Goal: Check status: Check status

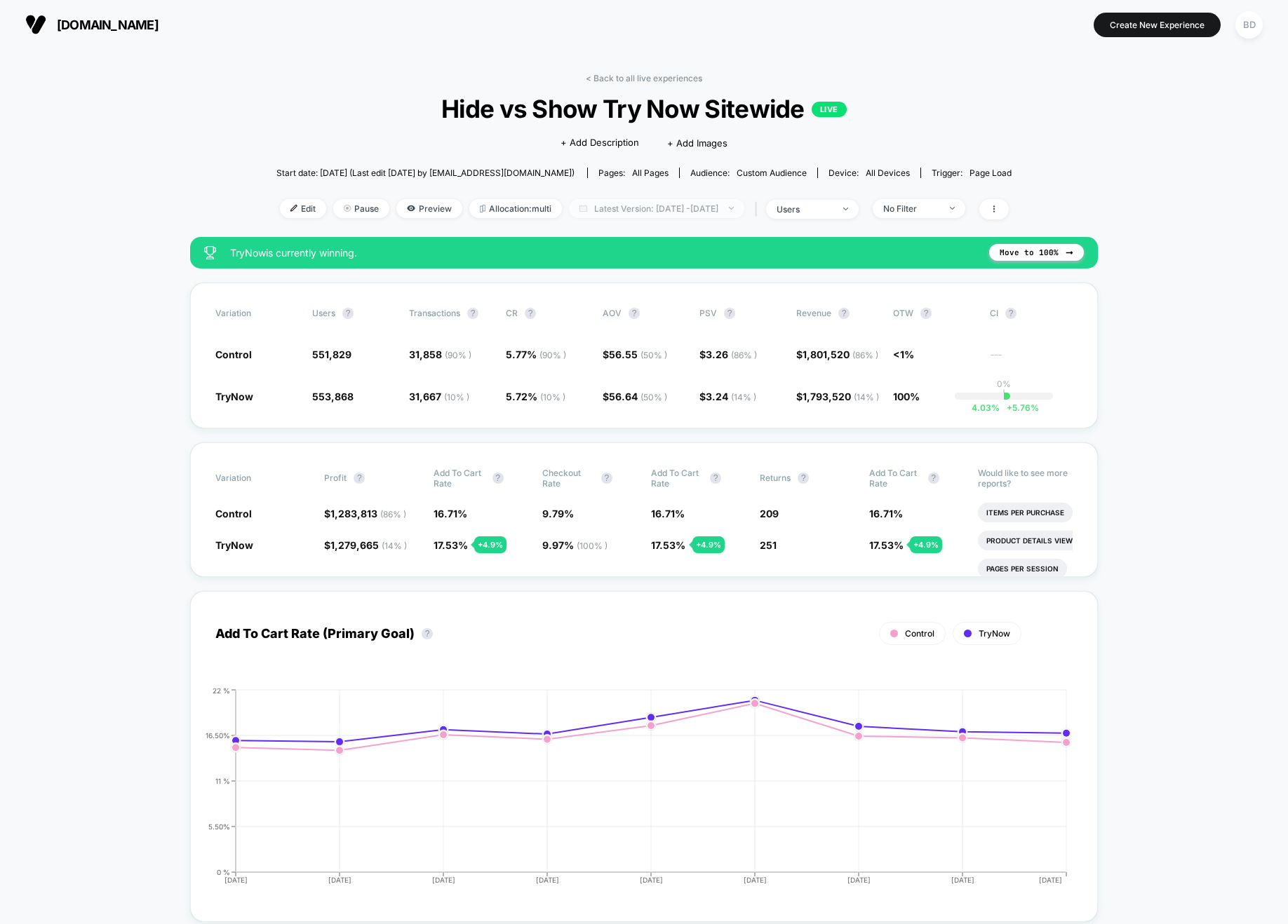
click at [627, 205] on span "Latest Version: [DATE] - [DATE]" at bounding box center [656, 208] width 175 height 19
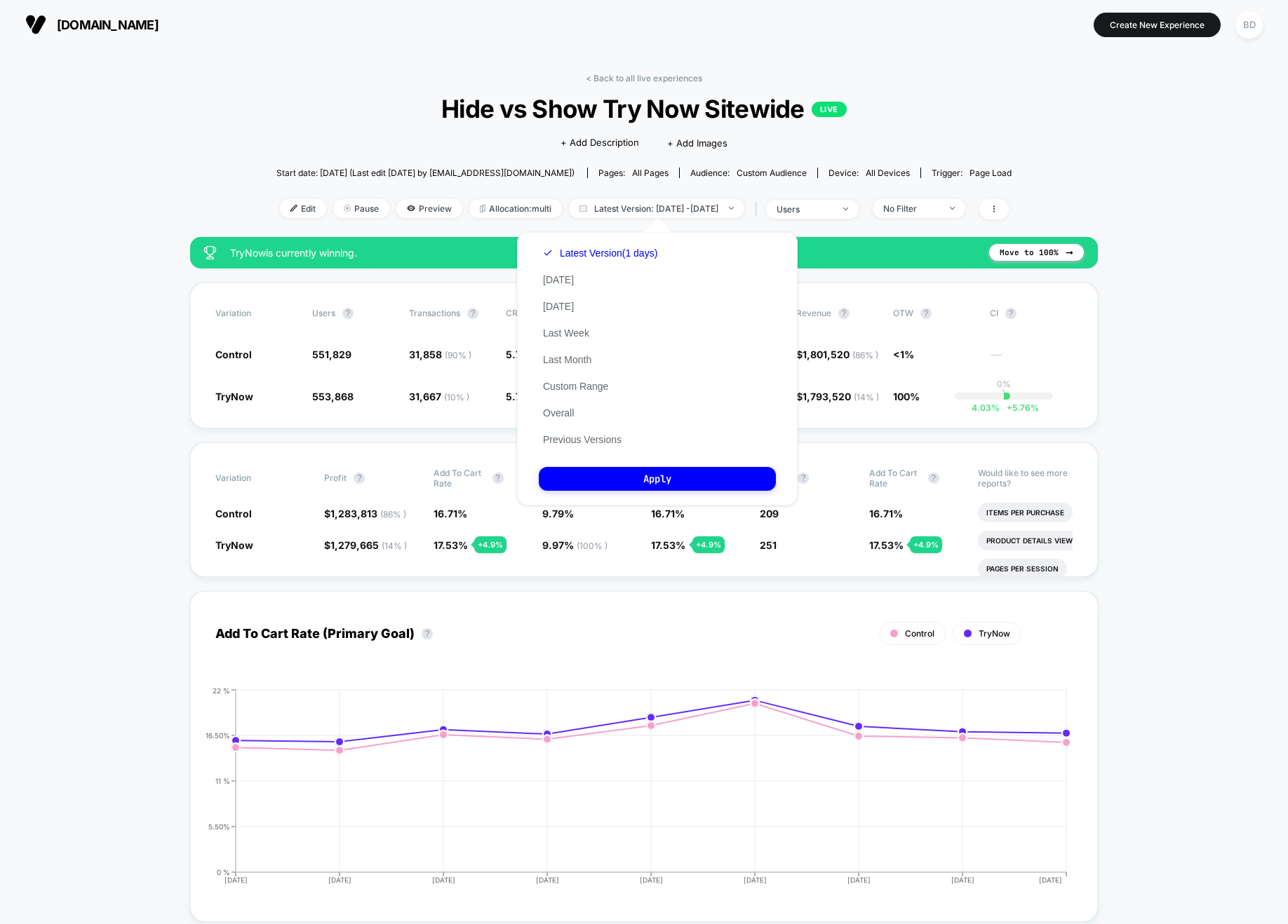
click at [572, 378] on div "Latest Version (1 days) [DATE] [DATE] Last Week Last Month Custom Range Overall…" at bounding box center [600, 346] width 123 height 213
click at [575, 381] on button "Custom Range" at bounding box center [576, 386] width 74 height 13
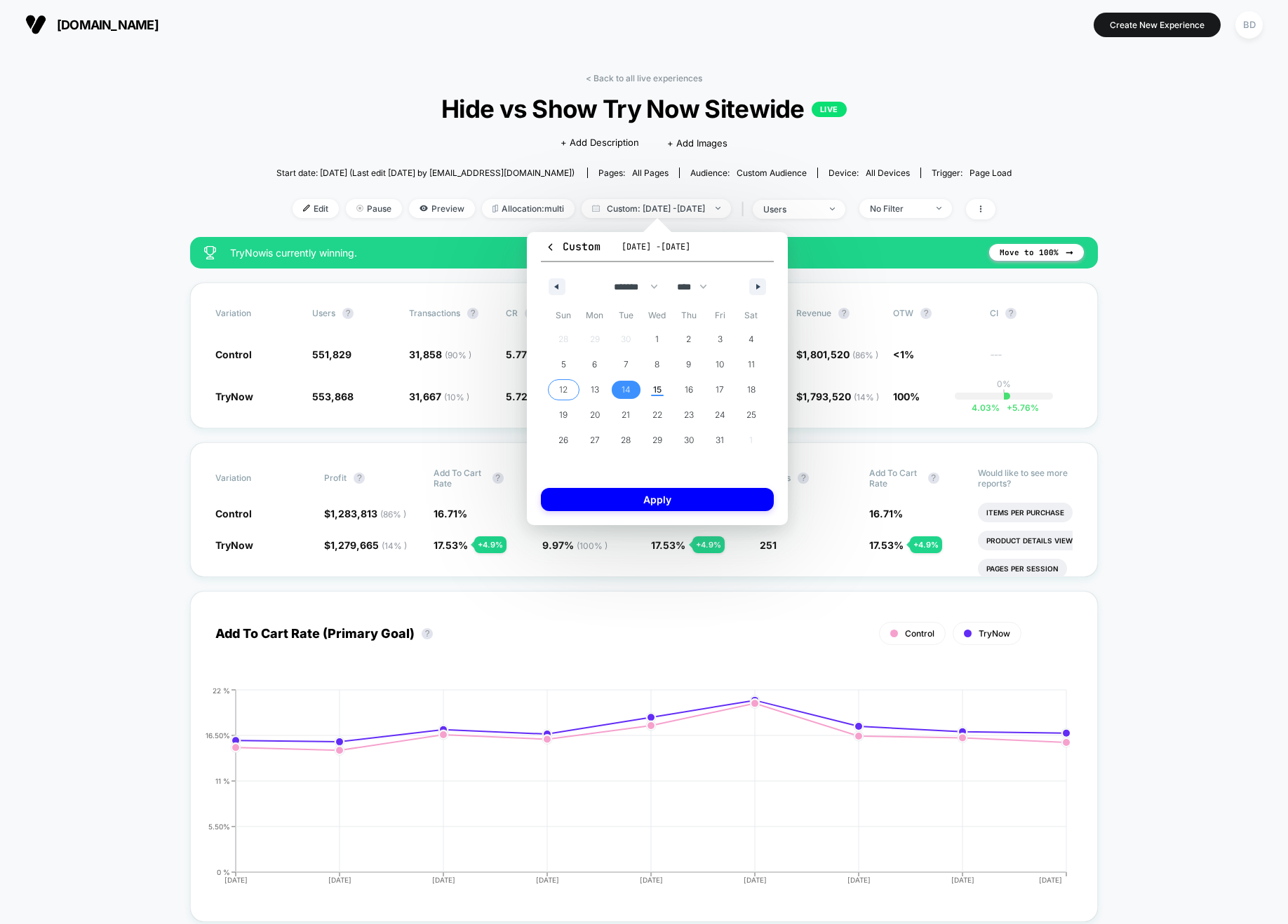
click at [566, 384] on span "12" at bounding box center [564, 390] width 9 height 26
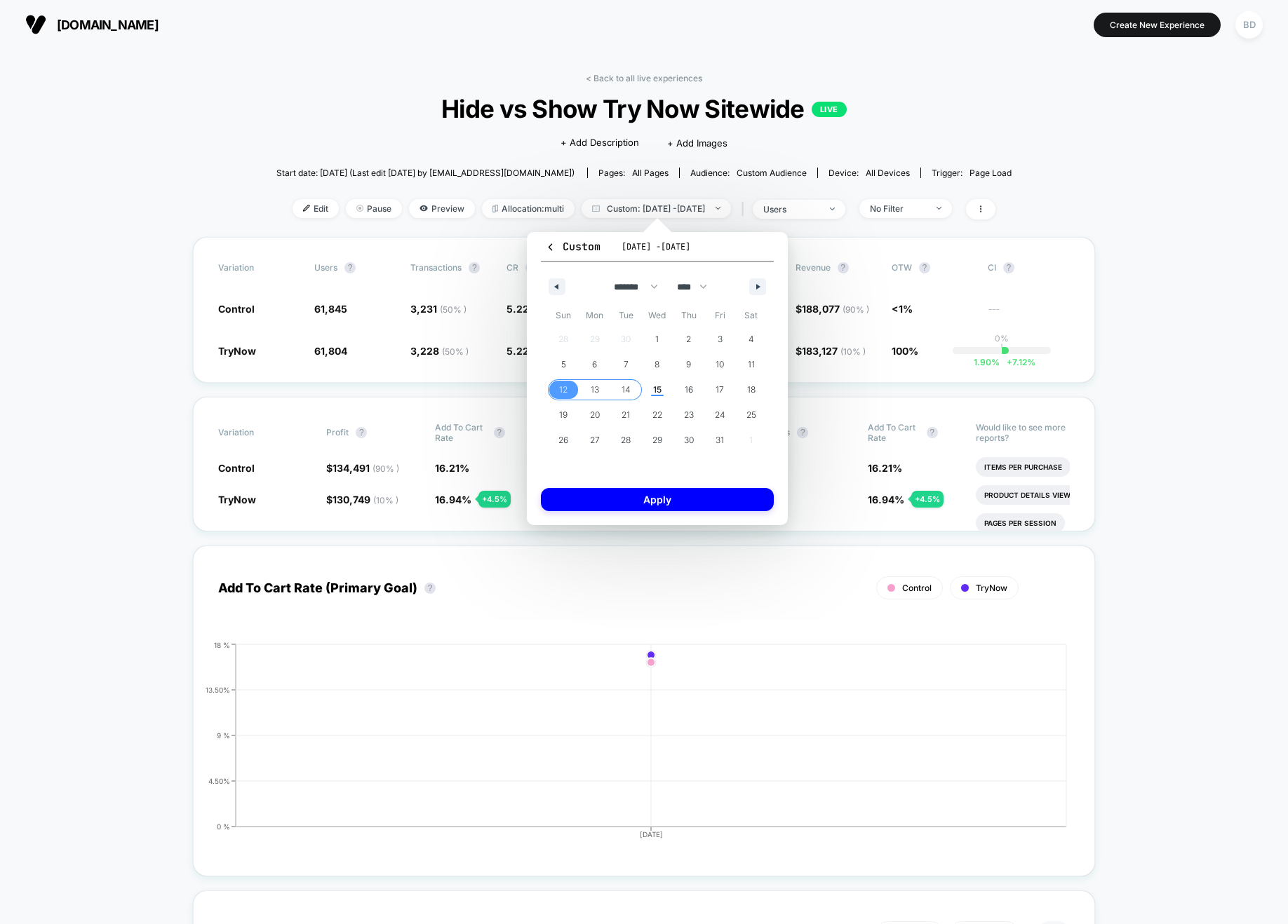
click at [622, 388] on span "14" at bounding box center [626, 390] width 9 height 26
click at [651, 498] on button "Apply" at bounding box center [657, 500] width 233 height 23
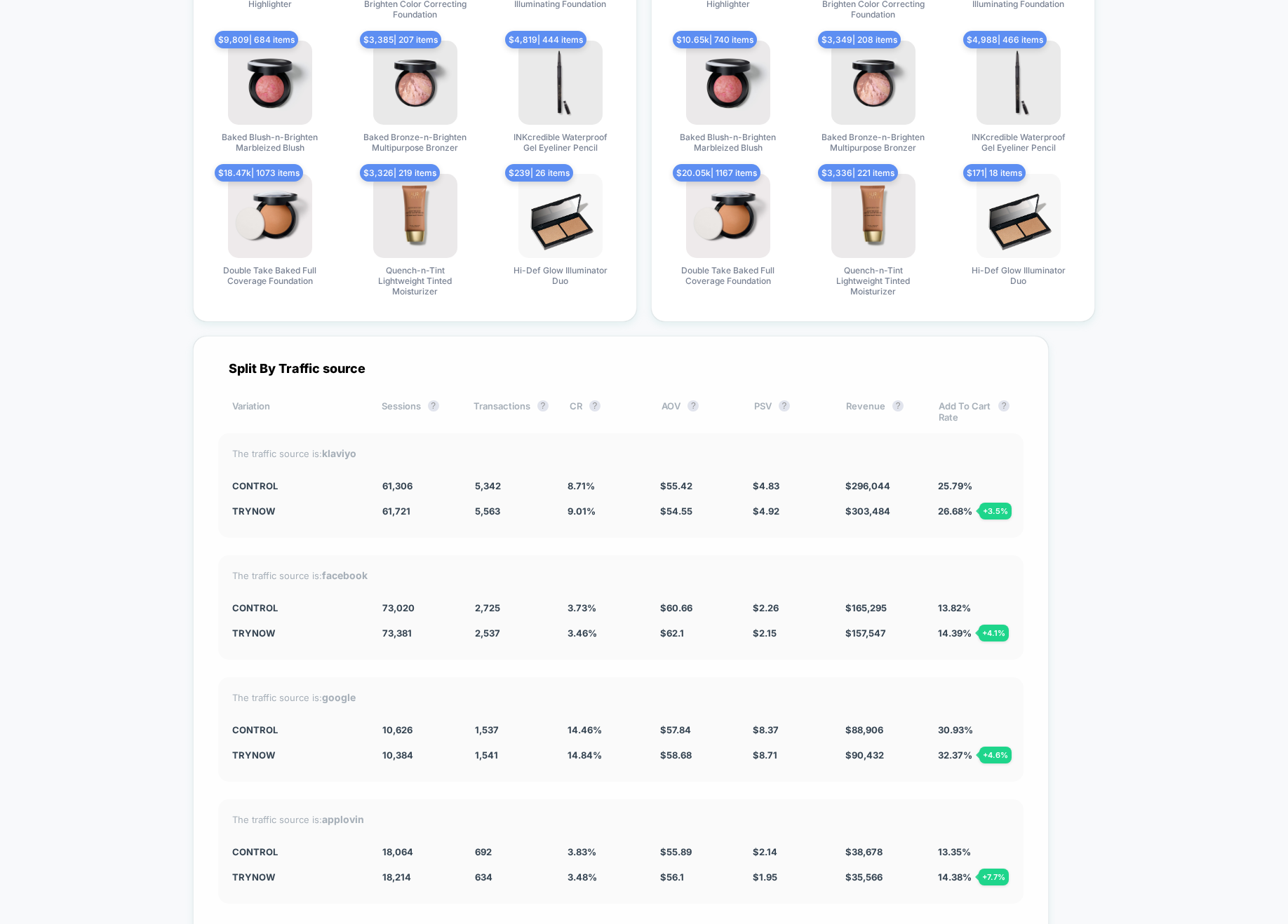
scroll to position [3569, 0]
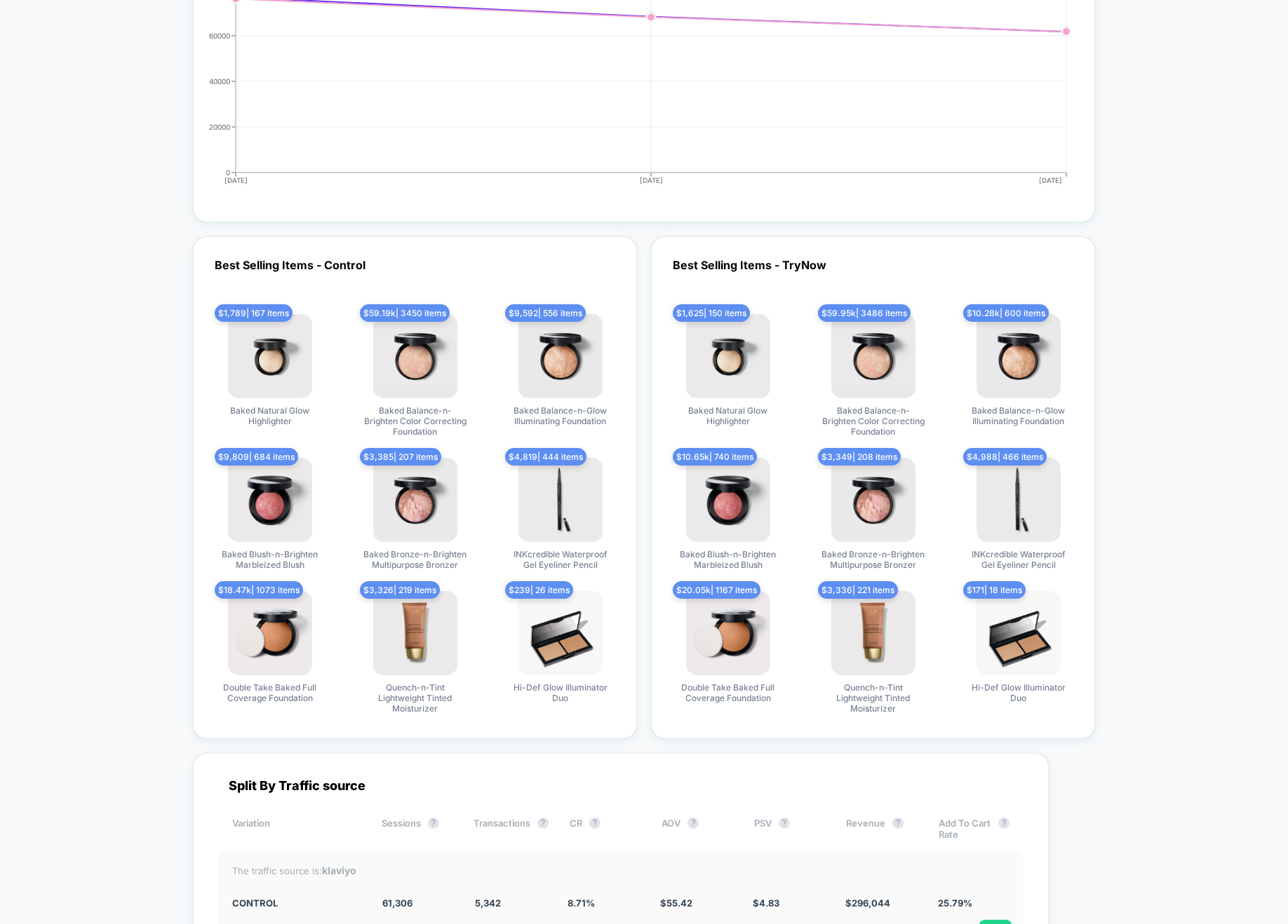
scroll to position [3559, 0]
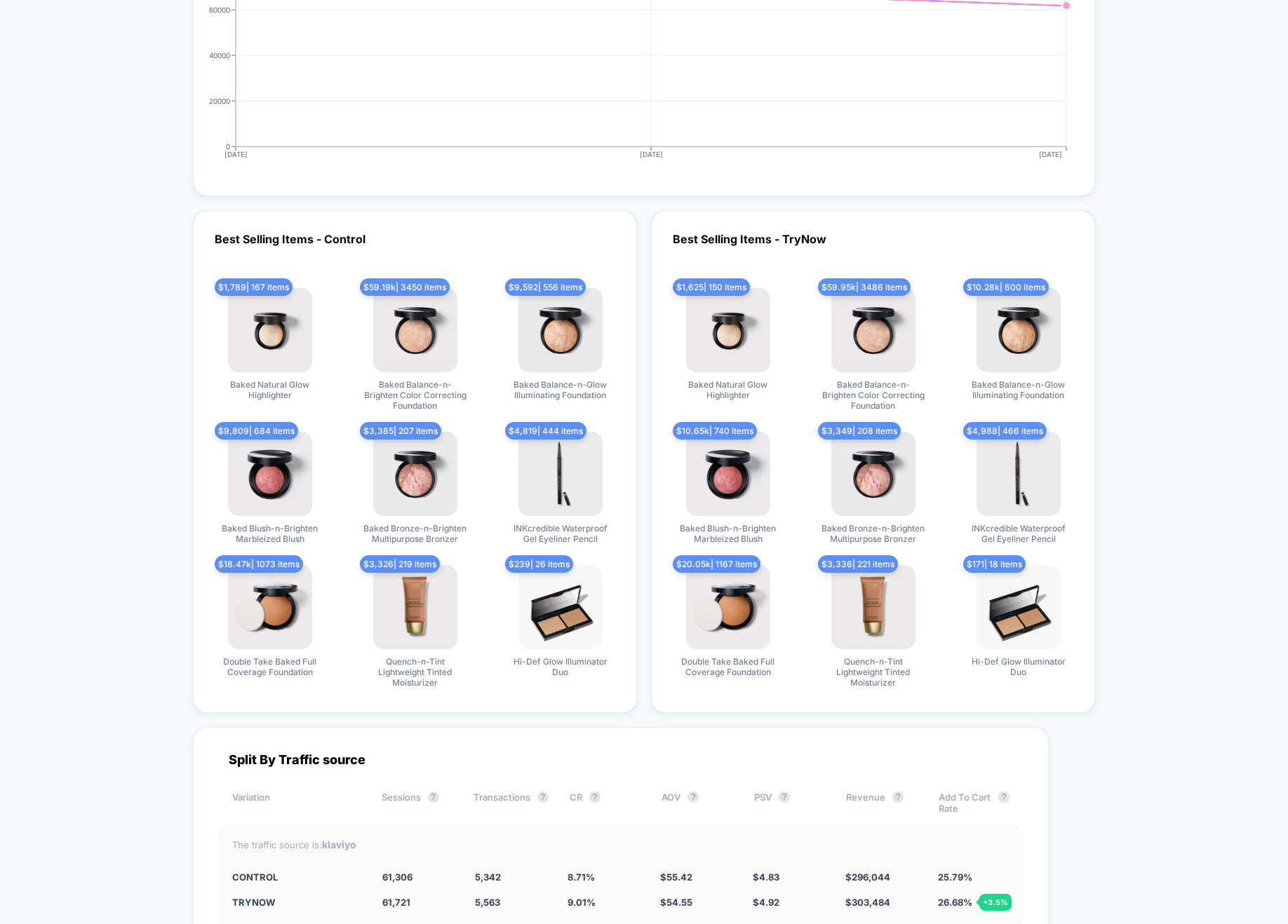
scroll to position [3703, 0]
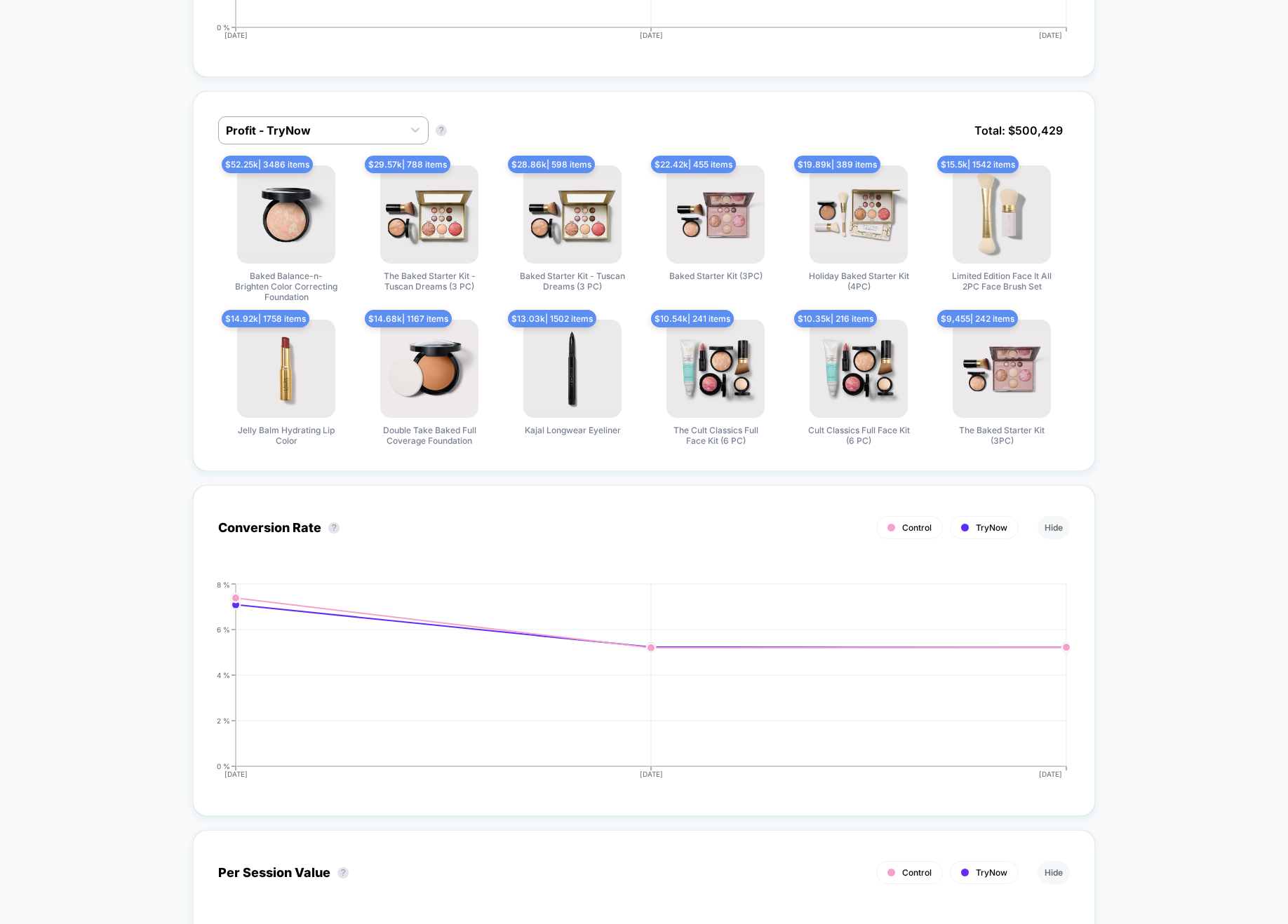
scroll to position [0, 0]
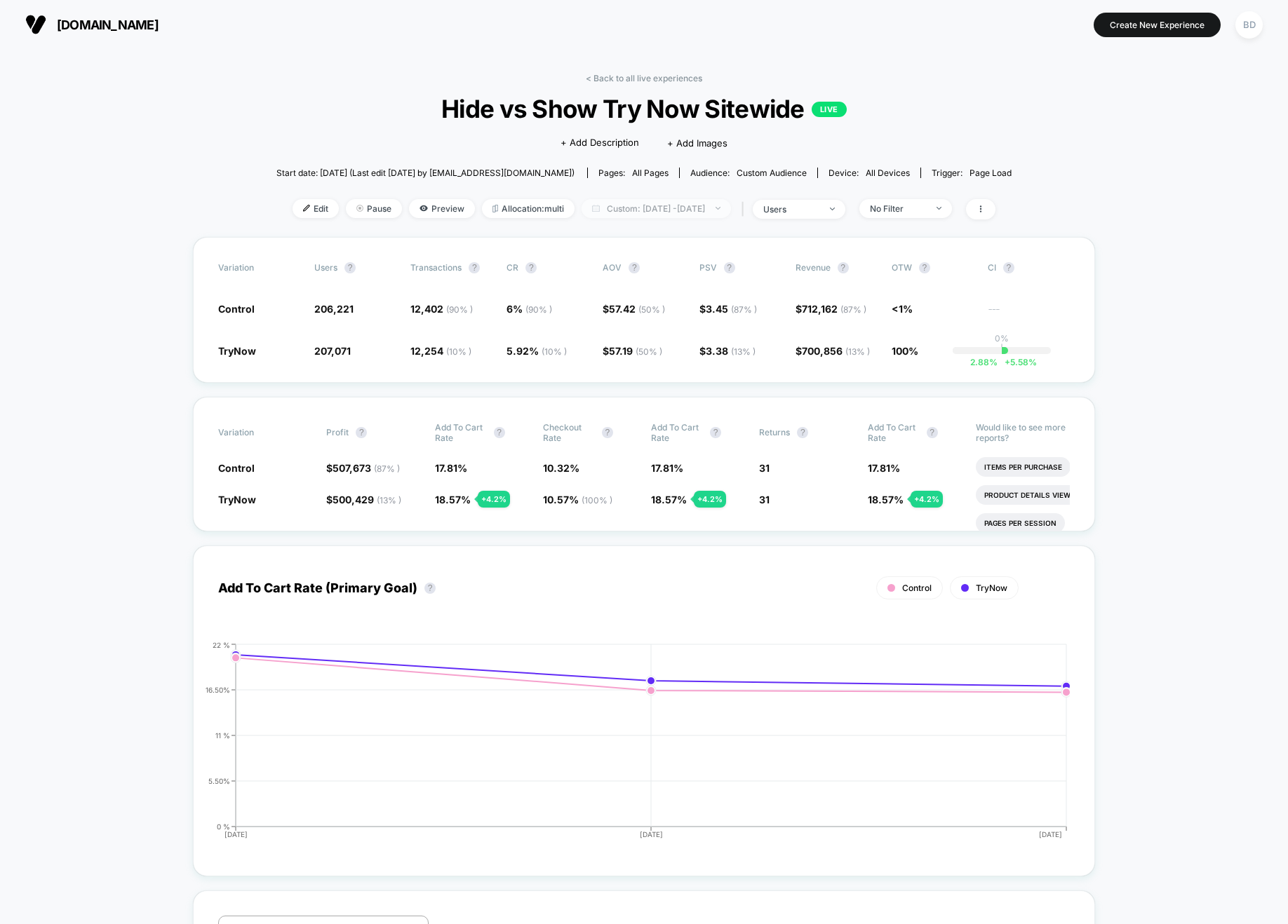
click at [723, 203] on span "Custom: [DATE] - [DATE]" at bounding box center [656, 208] width 150 height 19
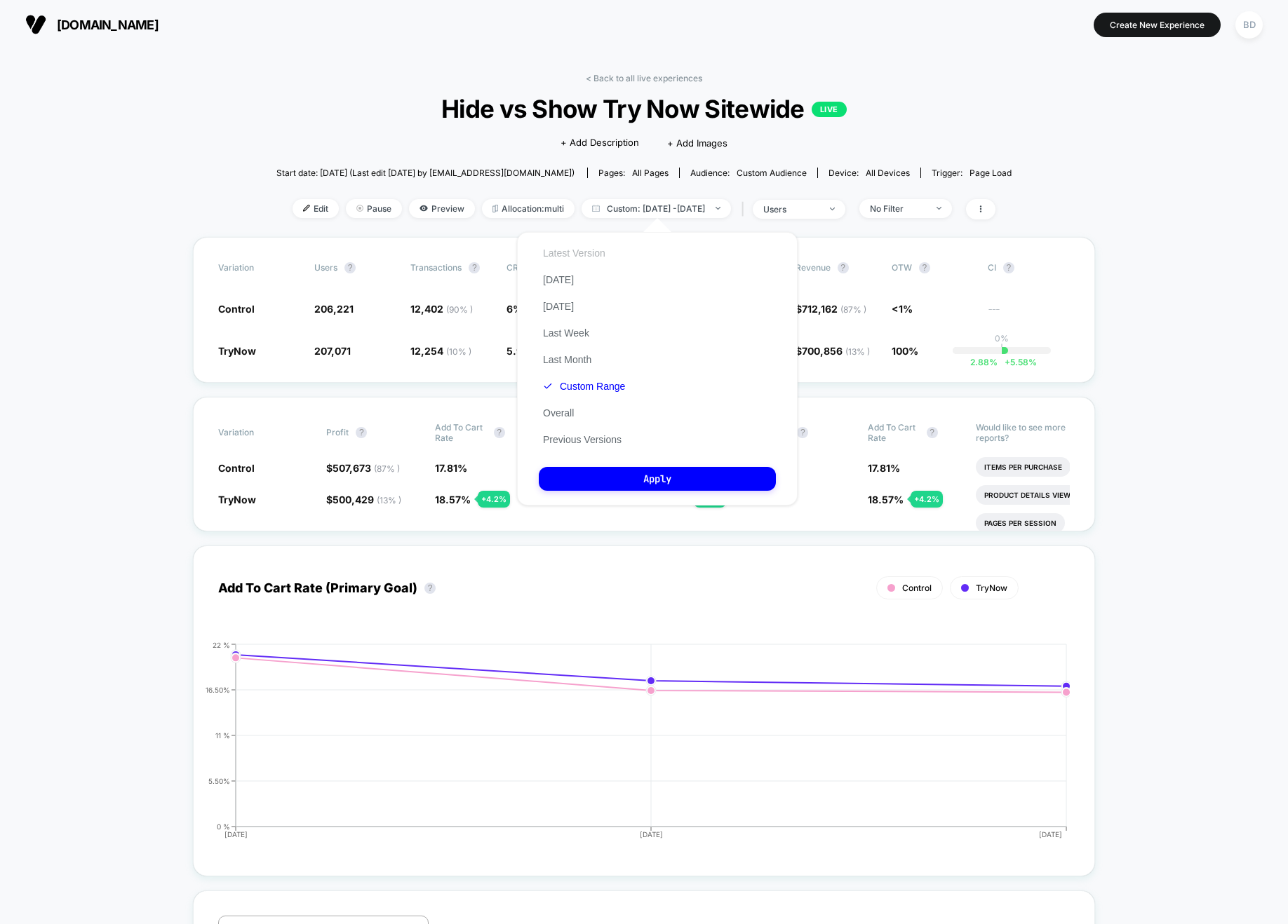
click at [573, 255] on button "Latest Version" at bounding box center [574, 253] width 71 height 13
click at [627, 471] on button "Apply" at bounding box center [657, 479] width 237 height 24
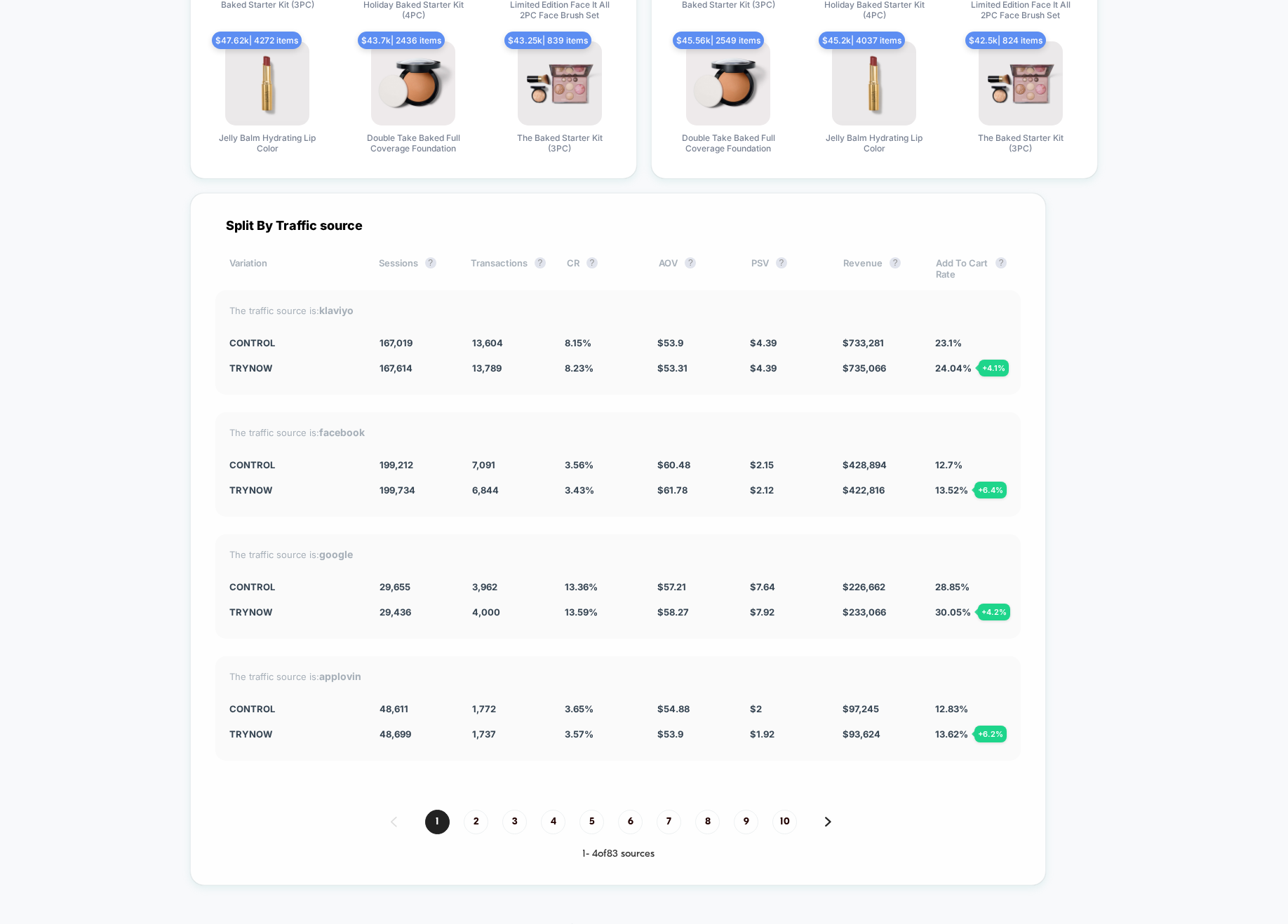
scroll to position [3723, 0]
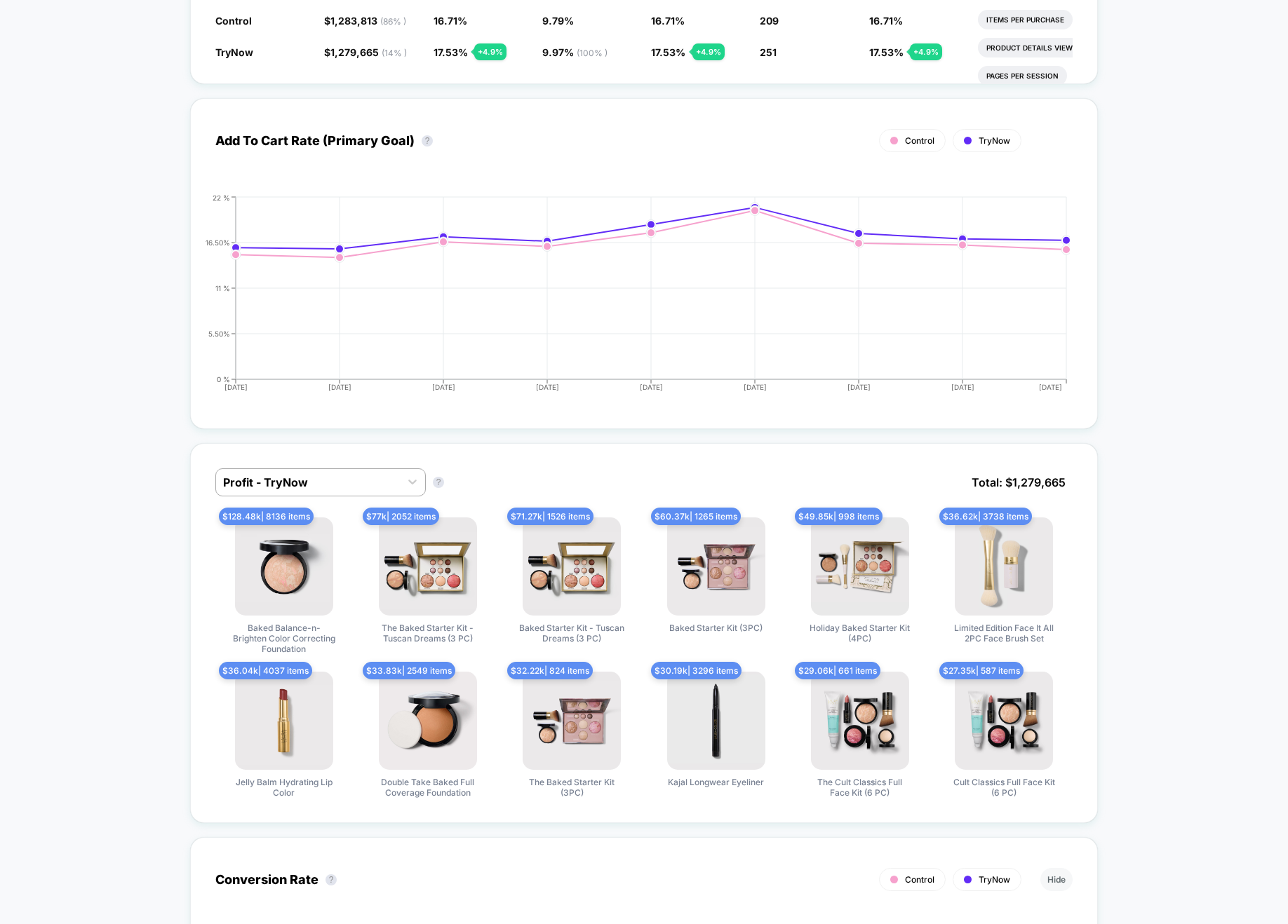
scroll to position [60, 0]
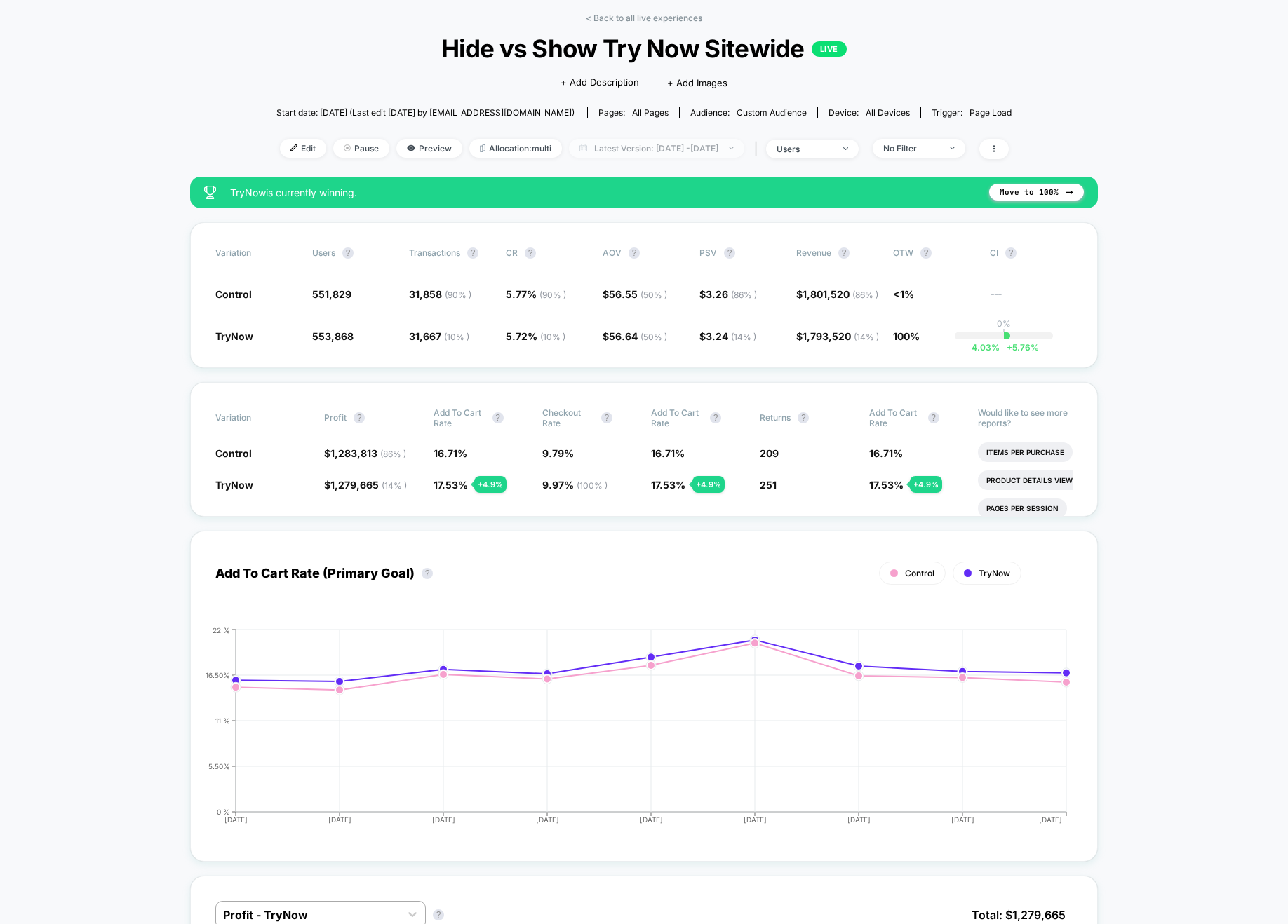
click at [638, 145] on span "Latest Version: [DATE] - [DATE]" at bounding box center [656, 148] width 175 height 19
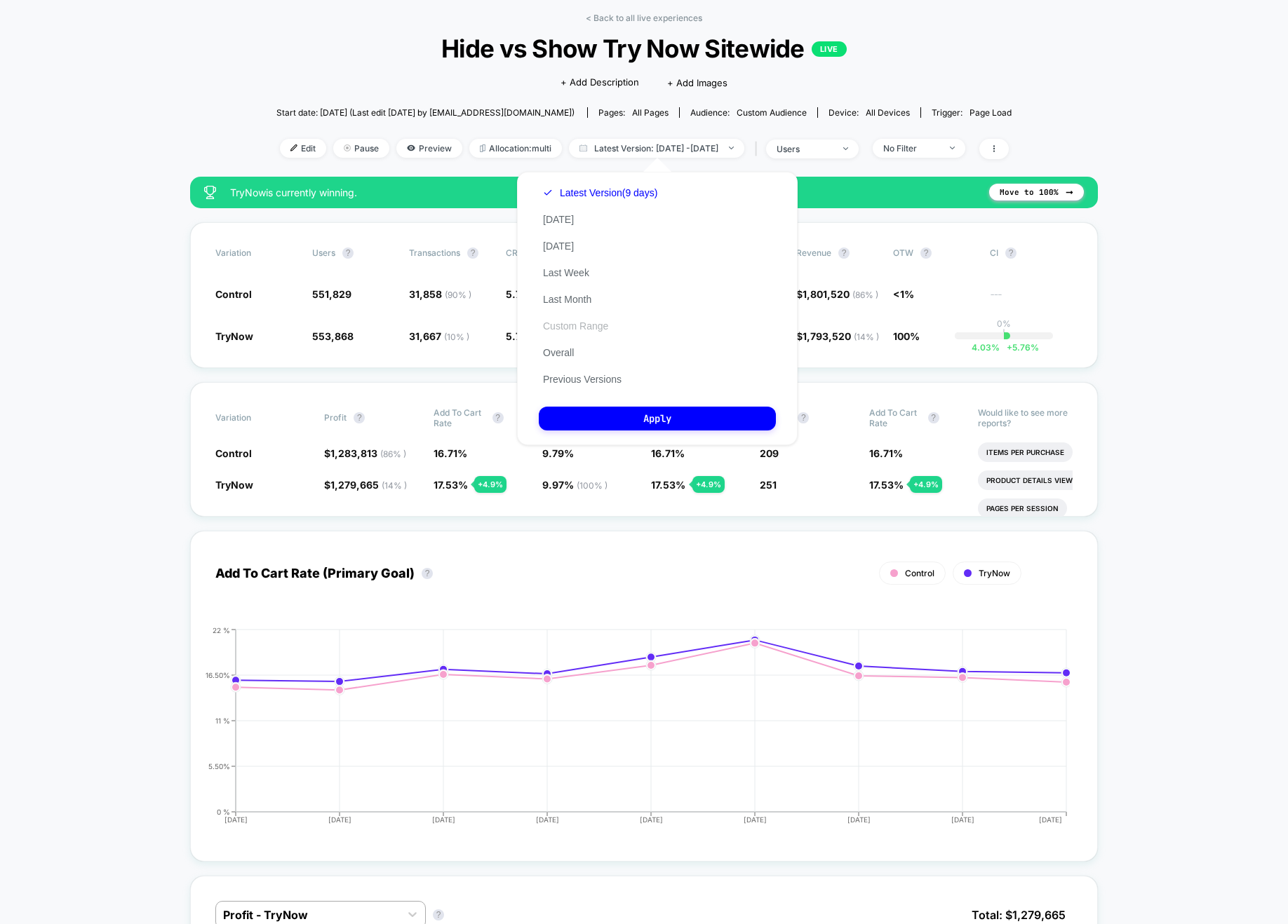
click at [581, 325] on button "Custom Range" at bounding box center [576, 326] width 74 height 13
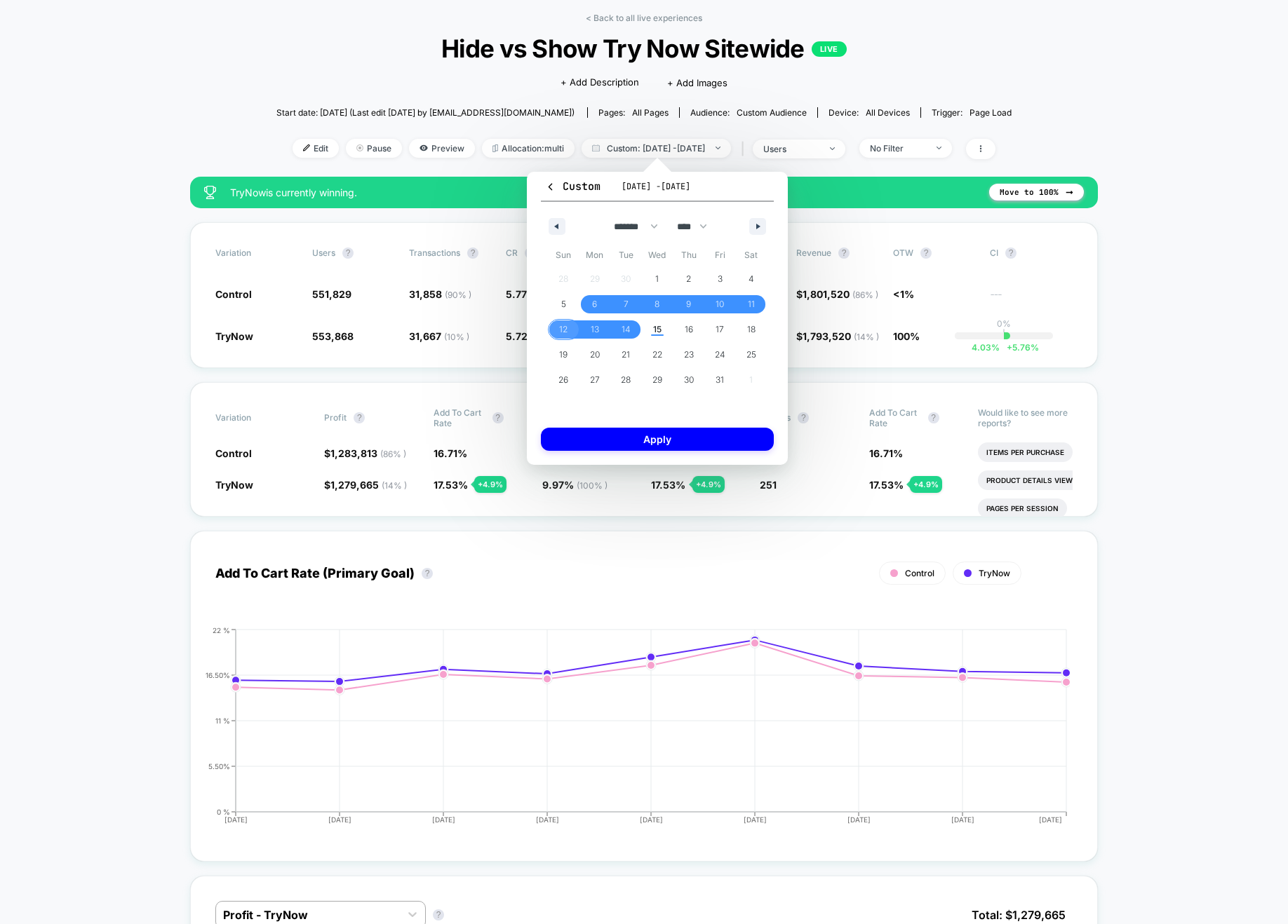
click at [565, 328] on span "12" at bounding box center [564, 329] width 9 height 26
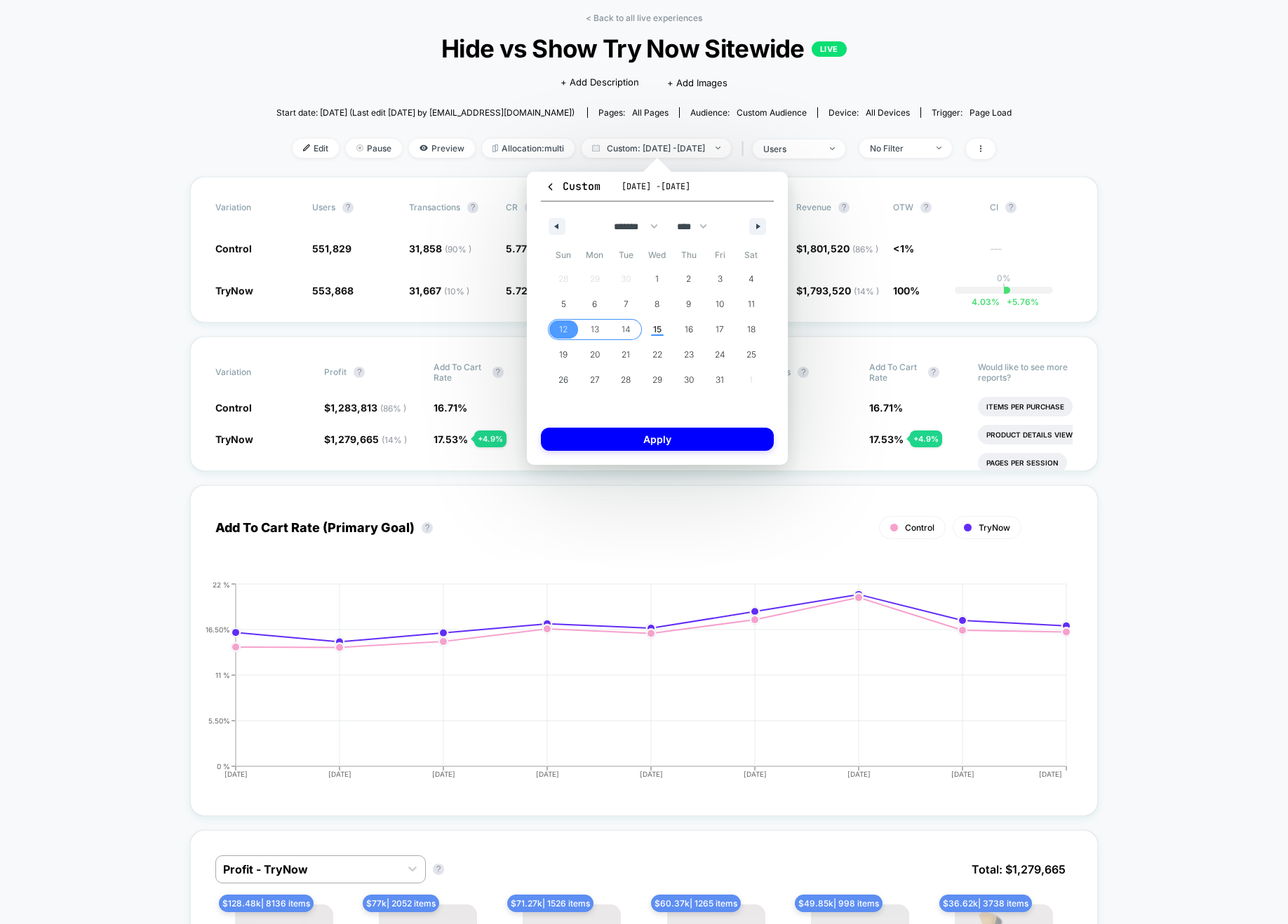
click at [632, 328] on span "14" at bounding box center [626, 329] width 32 height 18
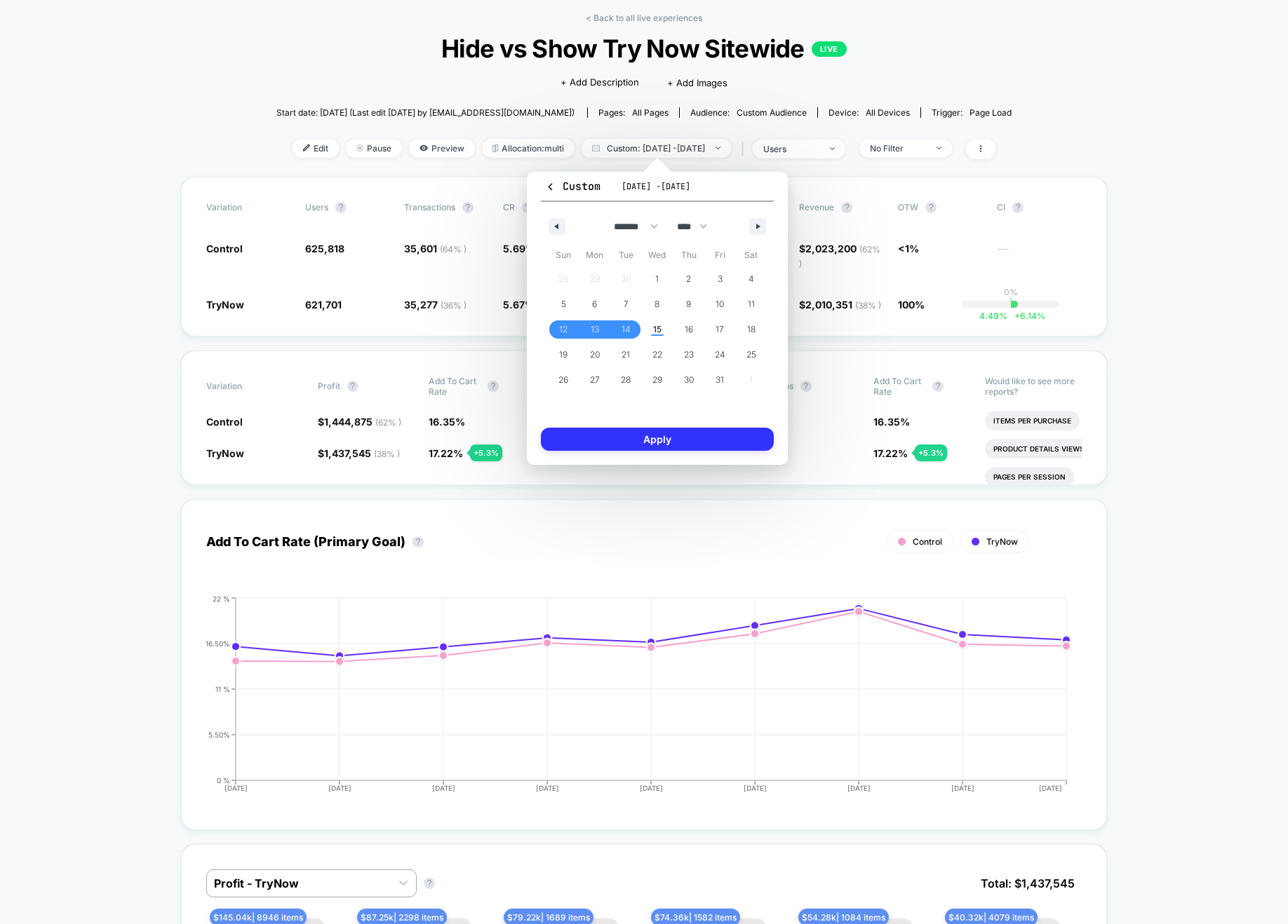
click at [649, 439] on button "Apply" at bounding box center [657, 439] width 233 height 23
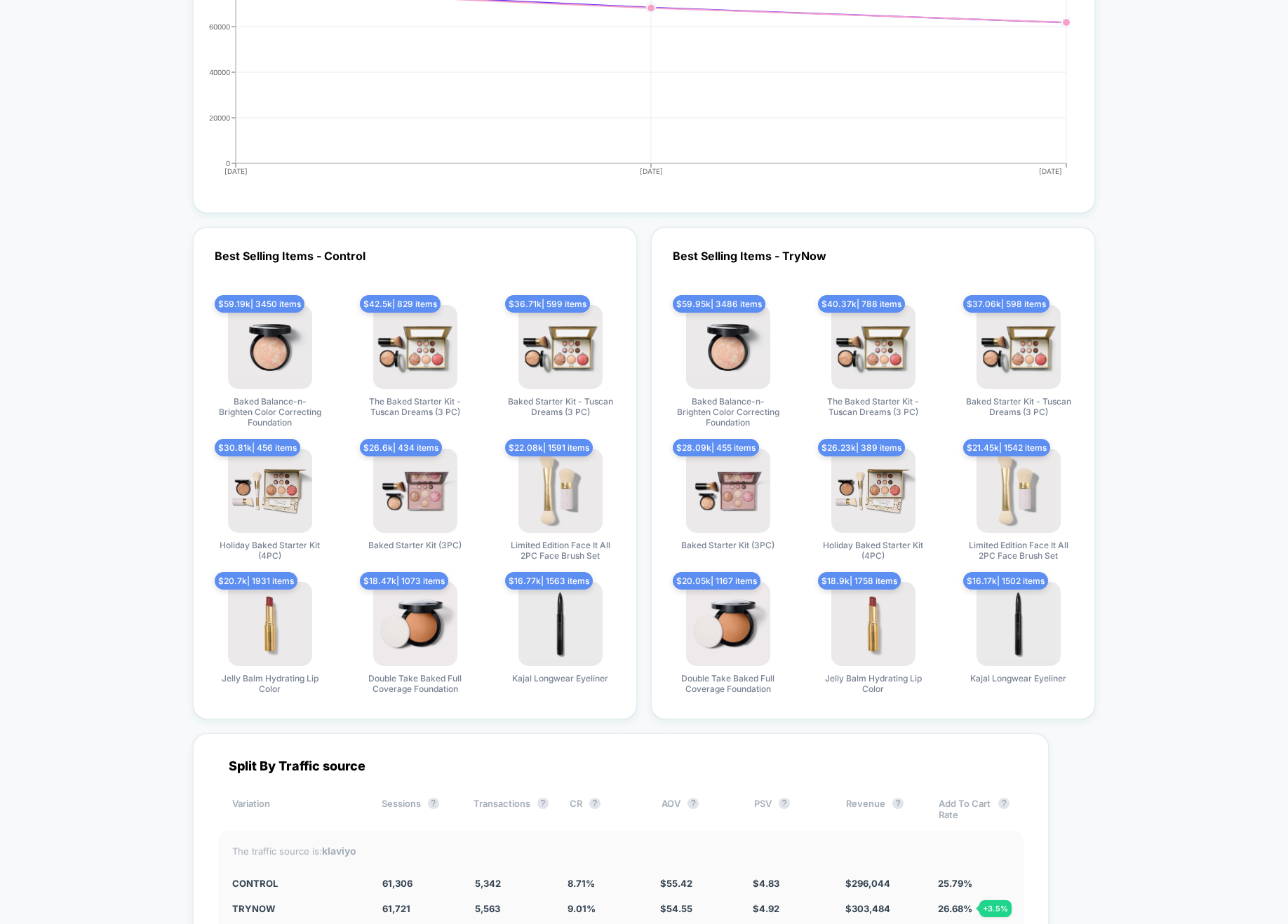
scroll to position [3496, 0]
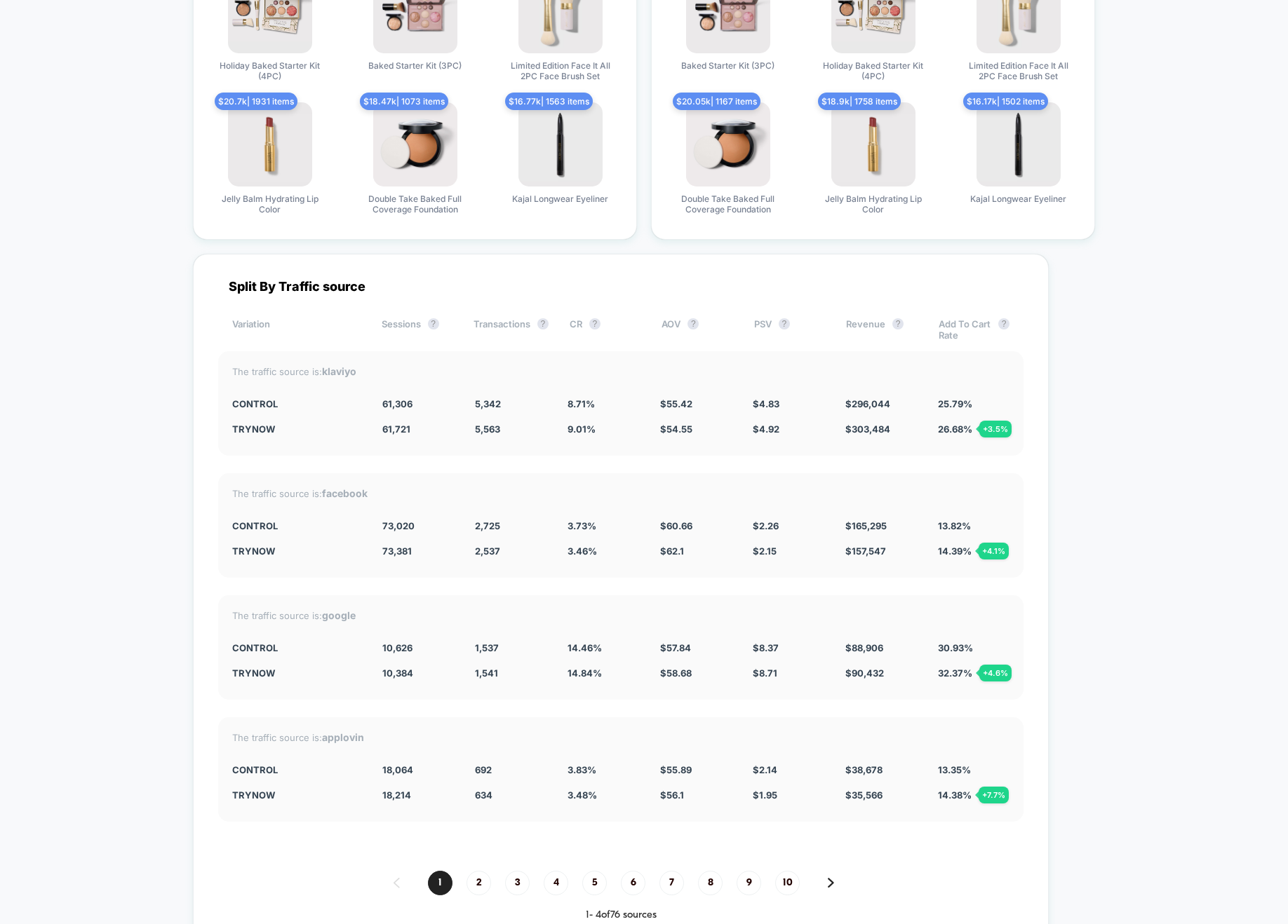
scroll to position [3655, 0]
